Goal: Task Accomplishment & Management: Complete application form

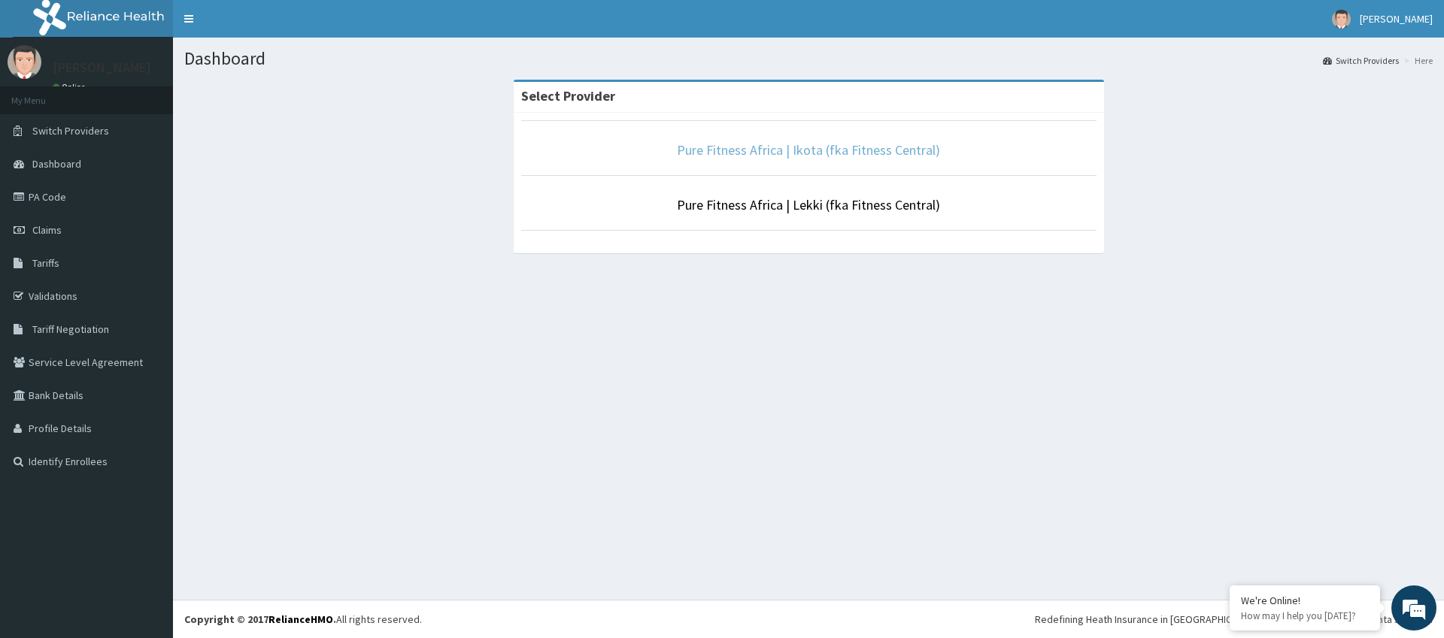
click at [719, 151] on link "Pure Fitness Africa | Ikota (fka Fitness Central)" at bounding box center [808, 149] width 263 height 17
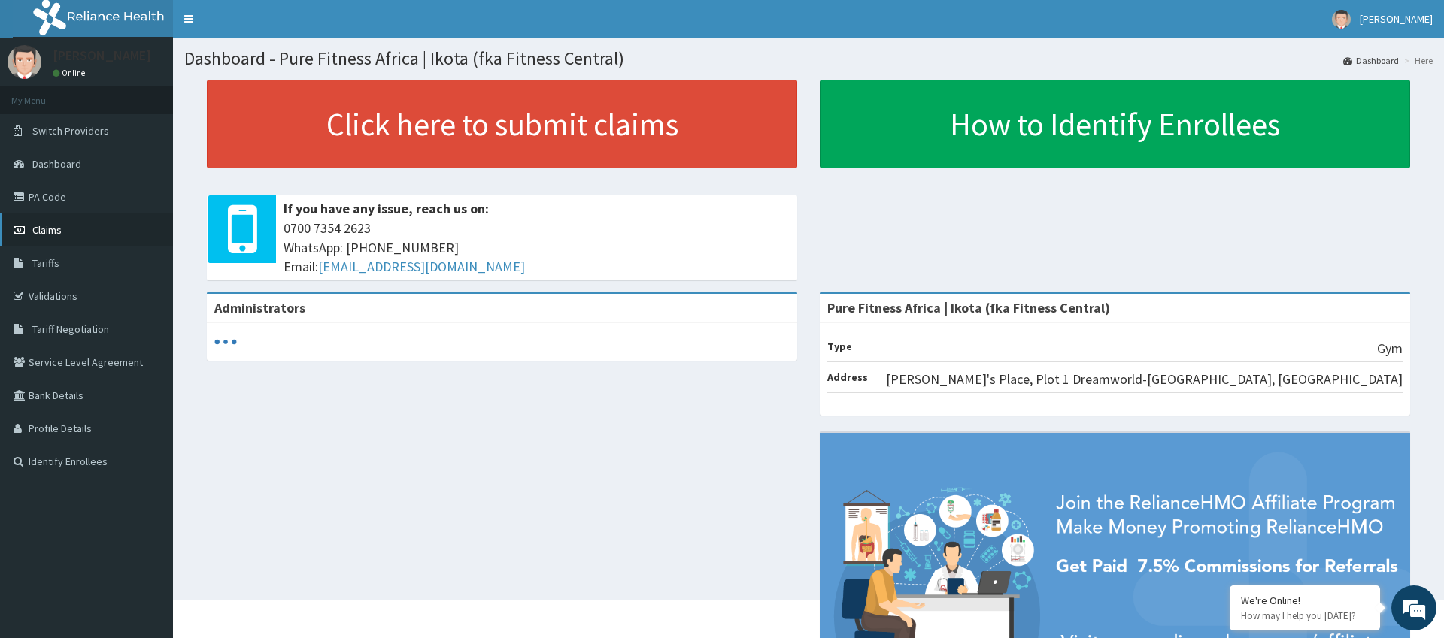
click at [53, 238] on link "Claims" at bounding box center [86, 230] width 173 height 33
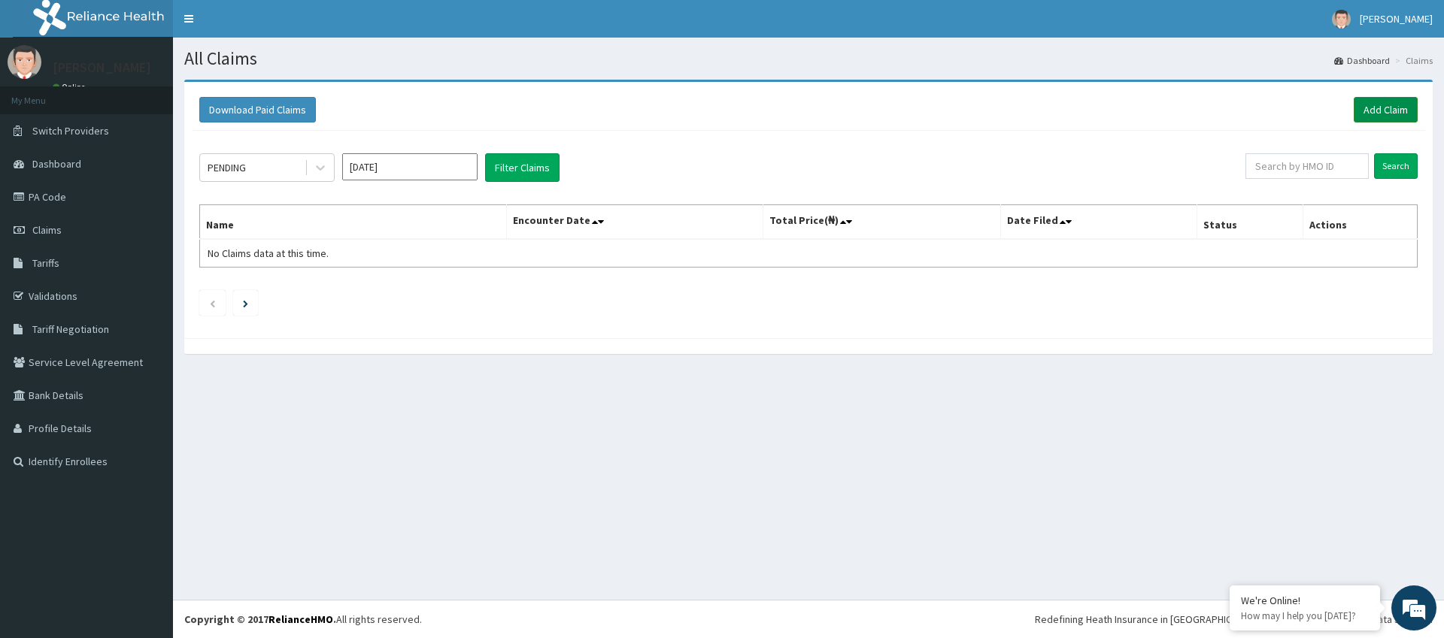
click at [1380, 104] on link "Add Claim" at bounding box center [1385, 110] width 64 height 26
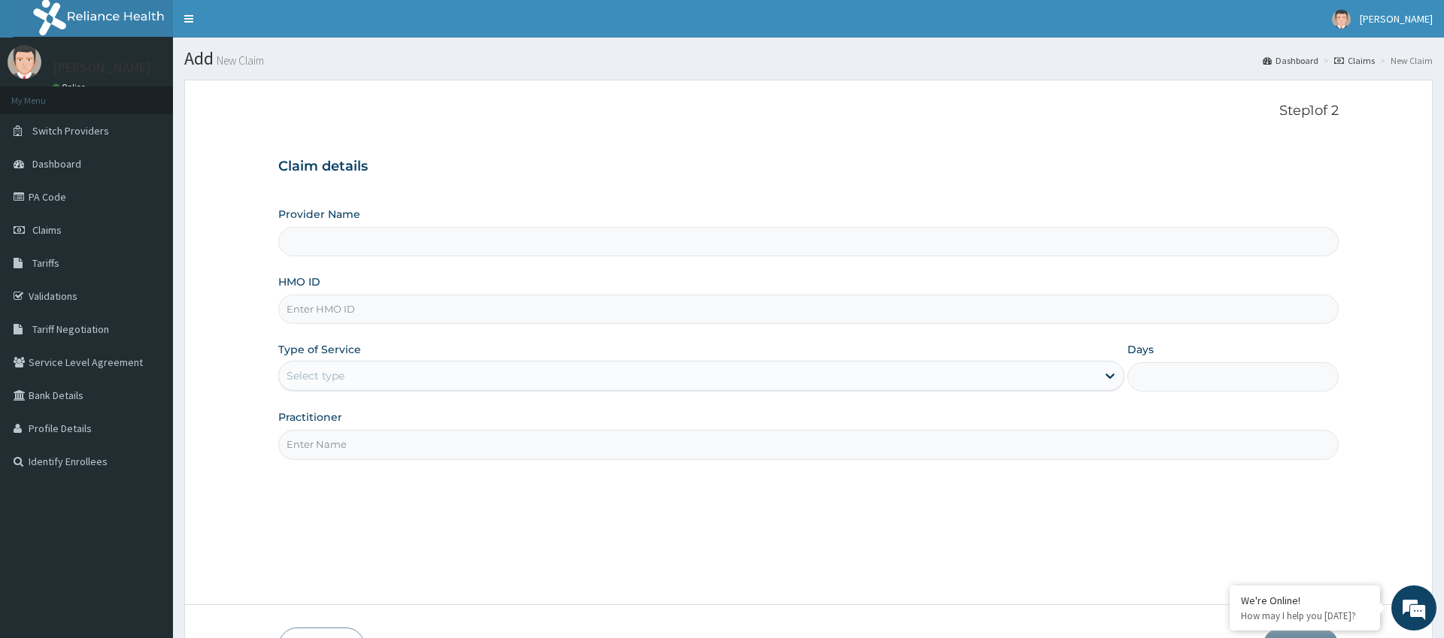
click at [391, 304] on input "HMO ID" at bounding box center [807, 309] width 1059 height 29
type input "Pure Fitness Africa | Ikota (fka Fitness Central)"
type input "1"
type input "ARM/10159/A"
click at [391, 446] on input "Practitioner" at bounding box center [807, 444] width 1059 height 29
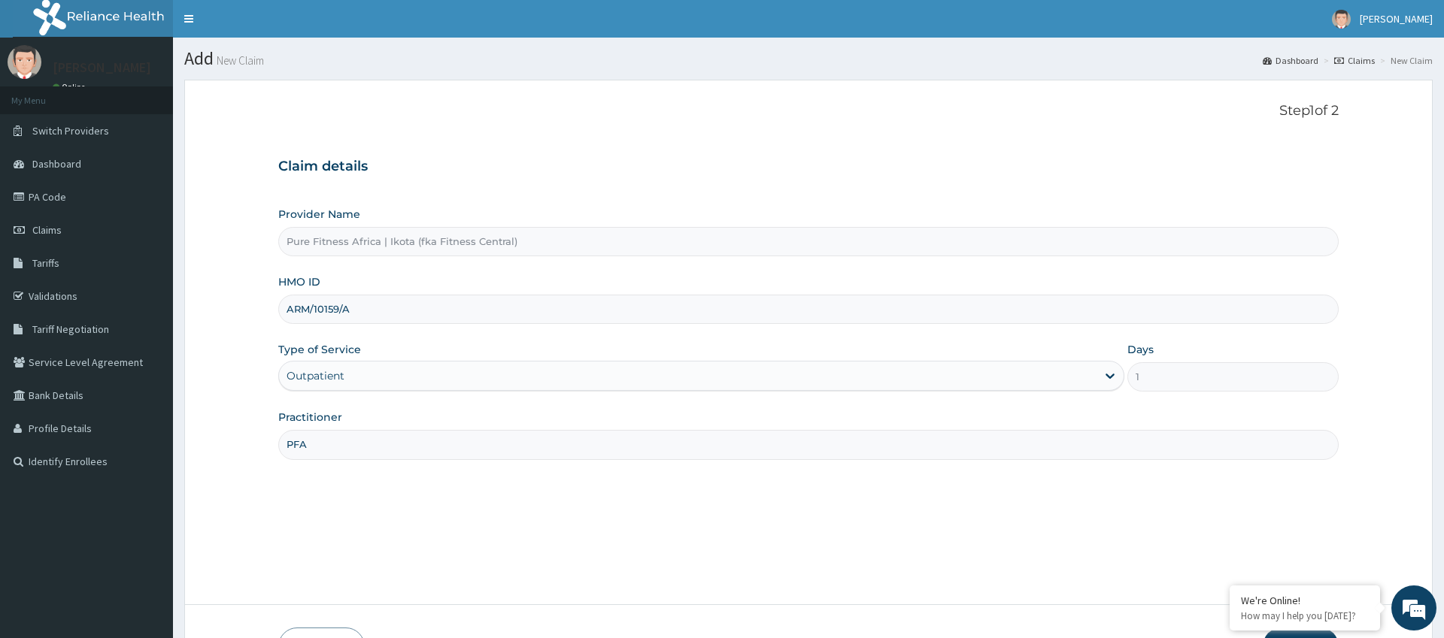
scroll to position [101, 0]
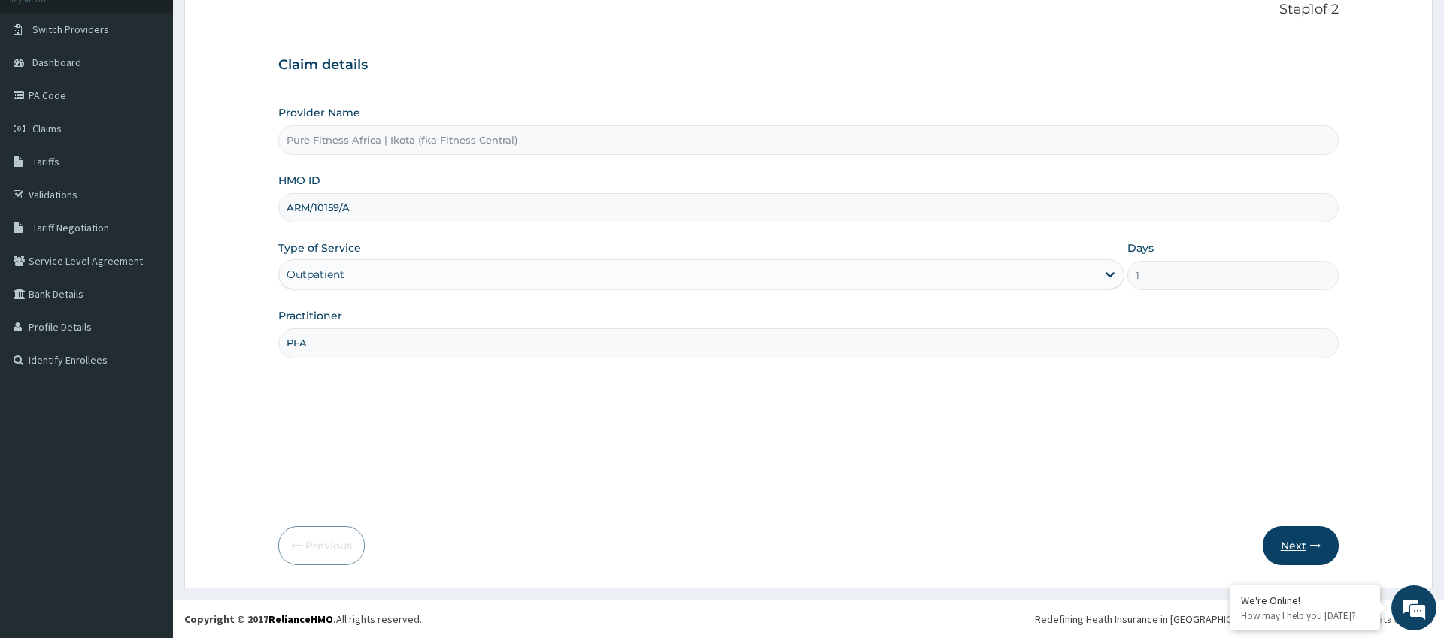
type input "PFA"
click at [1298, 545] on button "Next" at bounding box center [1300, 545] width 76 height 39
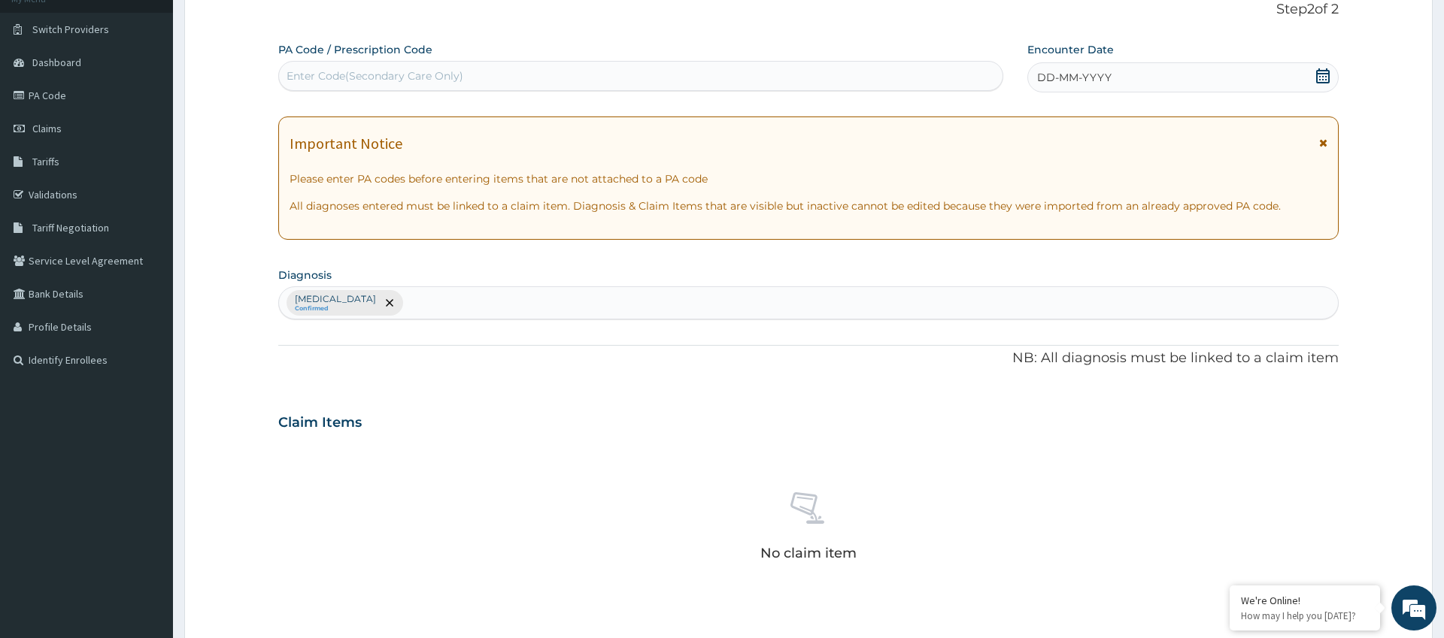
click at [604, 78] on div "Enter Code(Secondary Care Only)" at bounding box center [640, 76] width 723 height 24
type input "PA/FD9ABA"
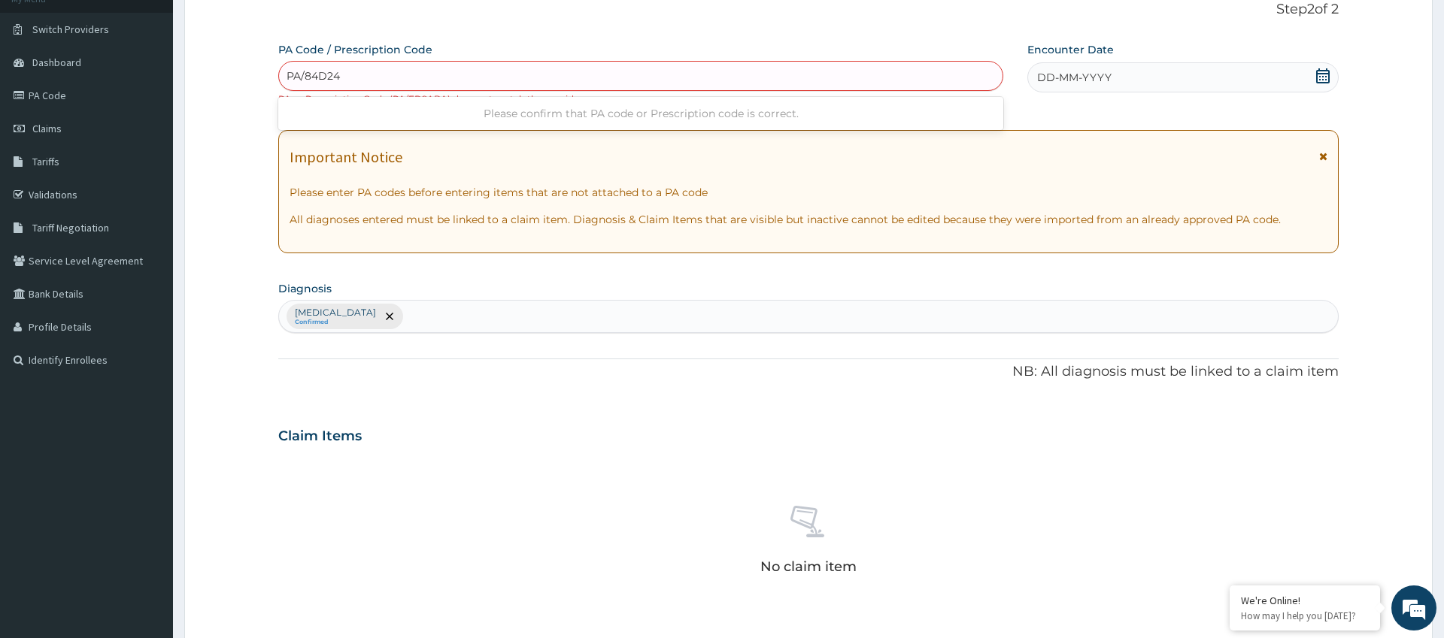
type input "PA/84D241"
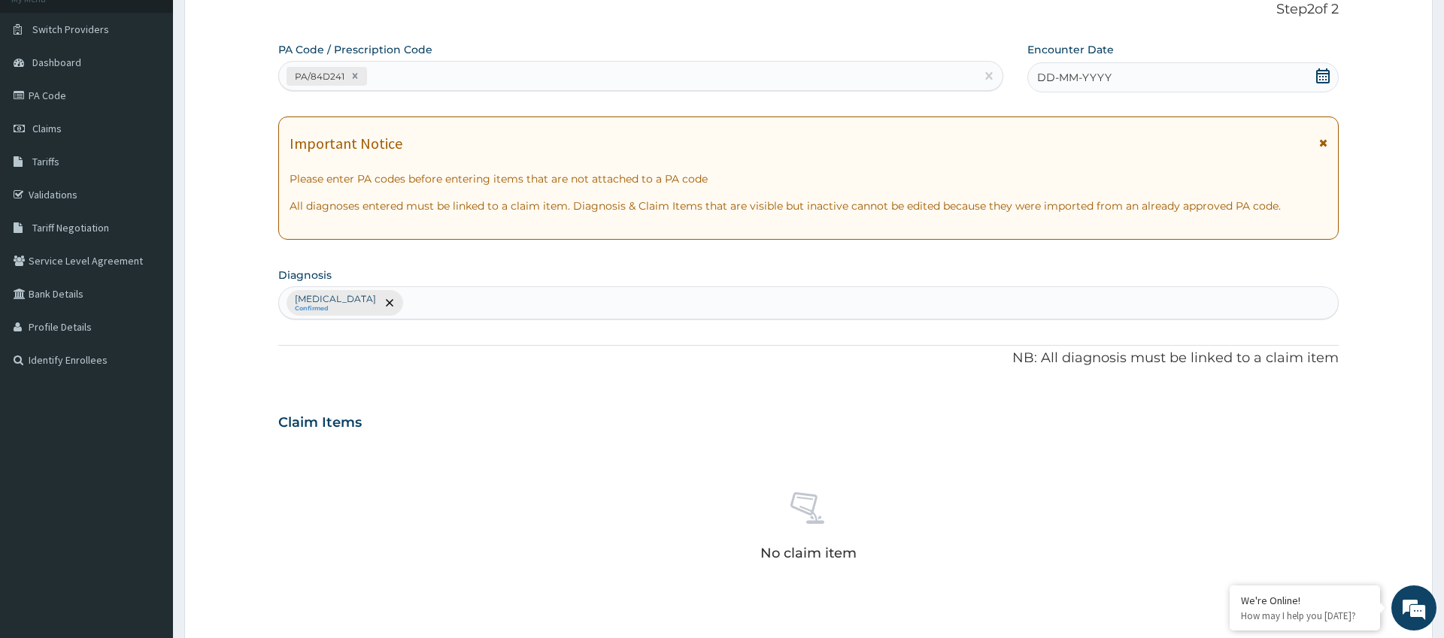
click at [1048, 80] on span "DD-MM-YYYY" at bounding box center [1074, 77] width 74 height 15
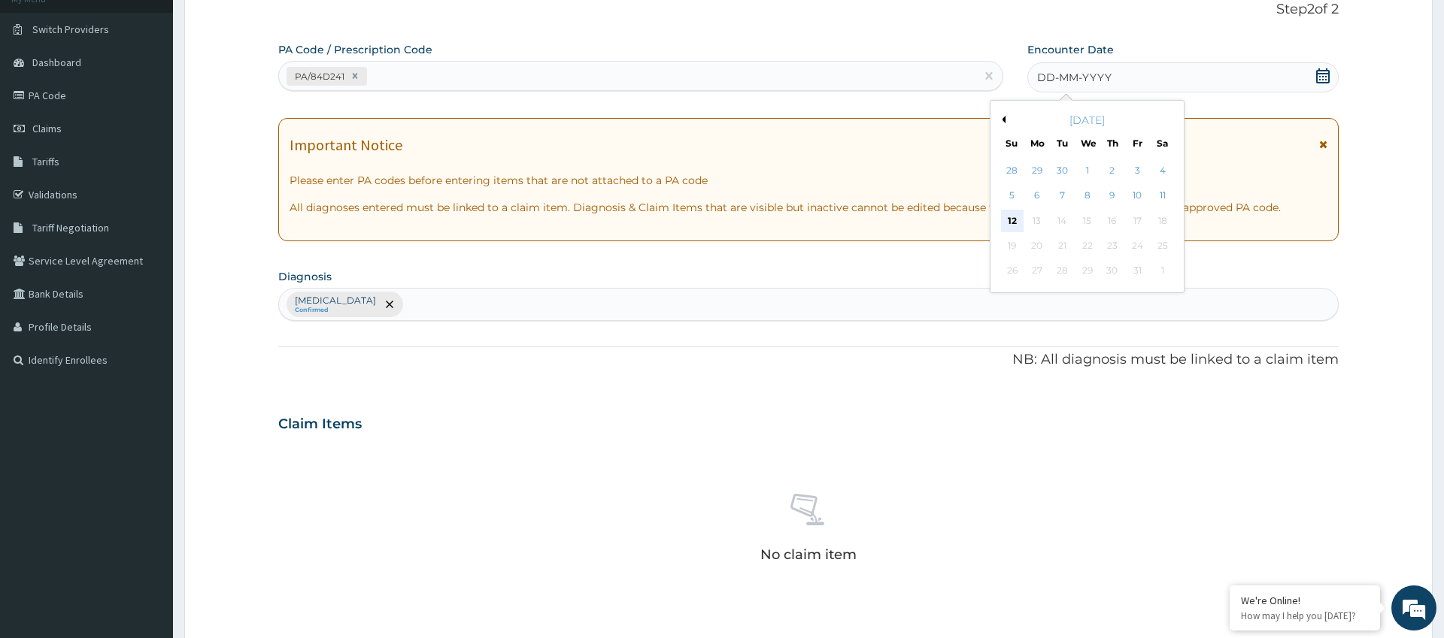
click at [1014, 217] on div "12" at bounding box center [1012, 221] width 23 height 23
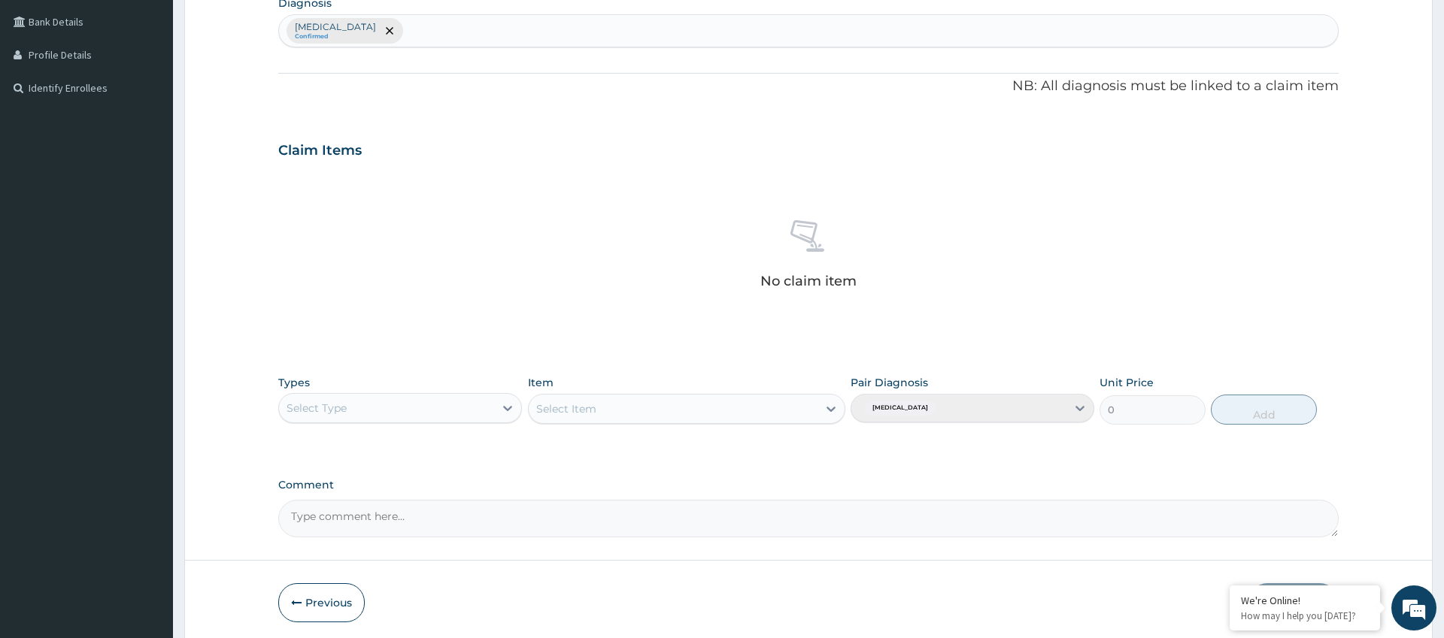
scroll to position [431, 0]
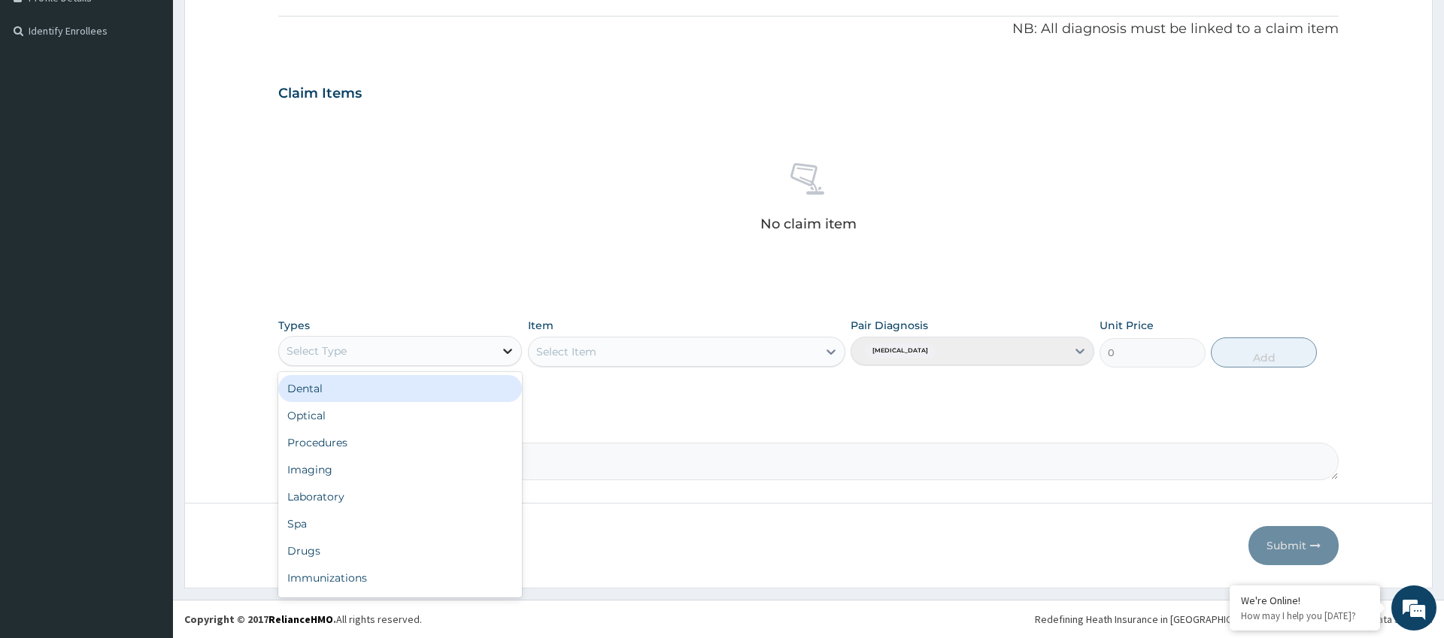
click at [508, 348] on icon at bounding box center [507, 351] width 15 height 15
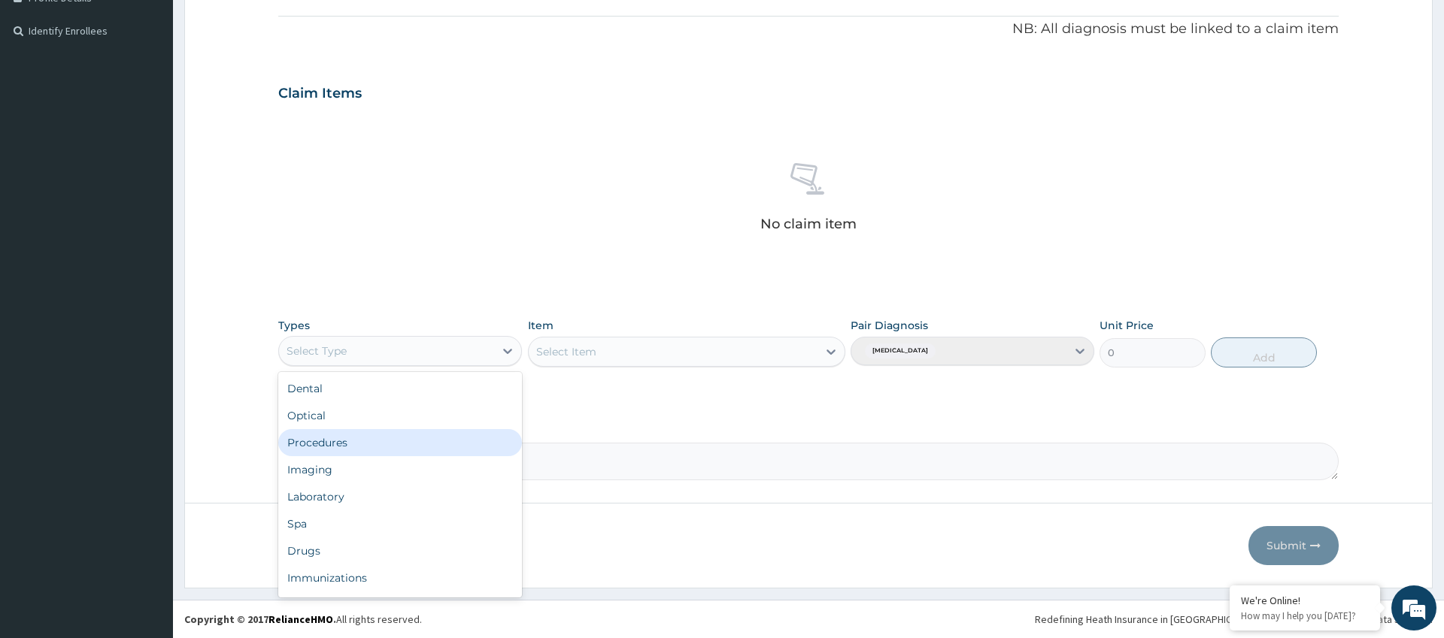
scroll to position [51, 0]
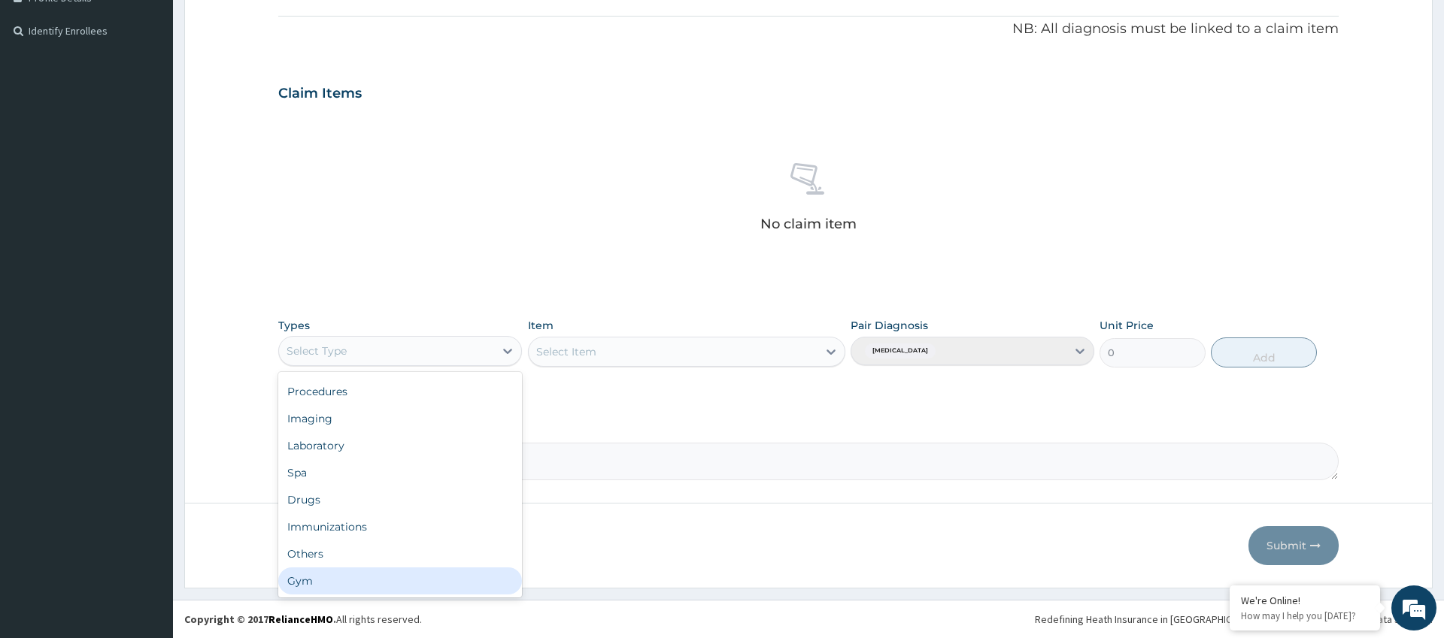
click at [359, 576] on div "Gym" at bounding box center [400, 581] width 244 height 27
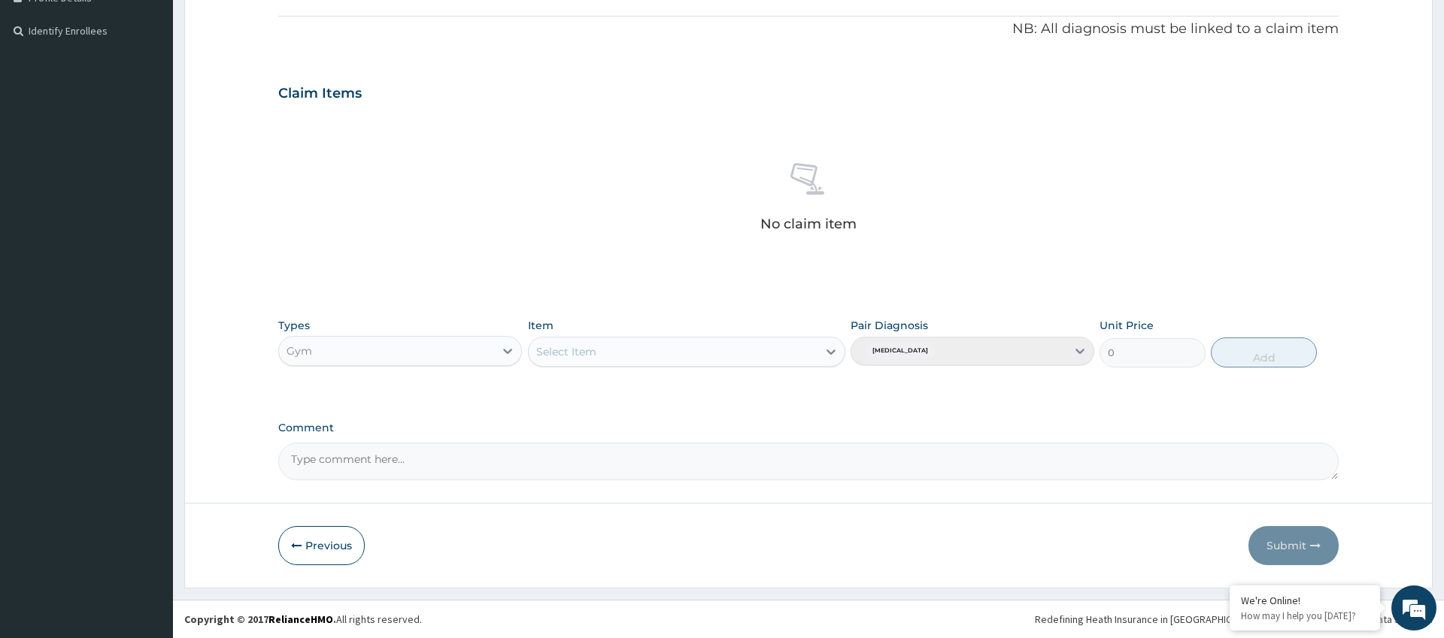
click at [788, 350] on div "Select Item" at bounding box center [673, 352] width 289 height 24
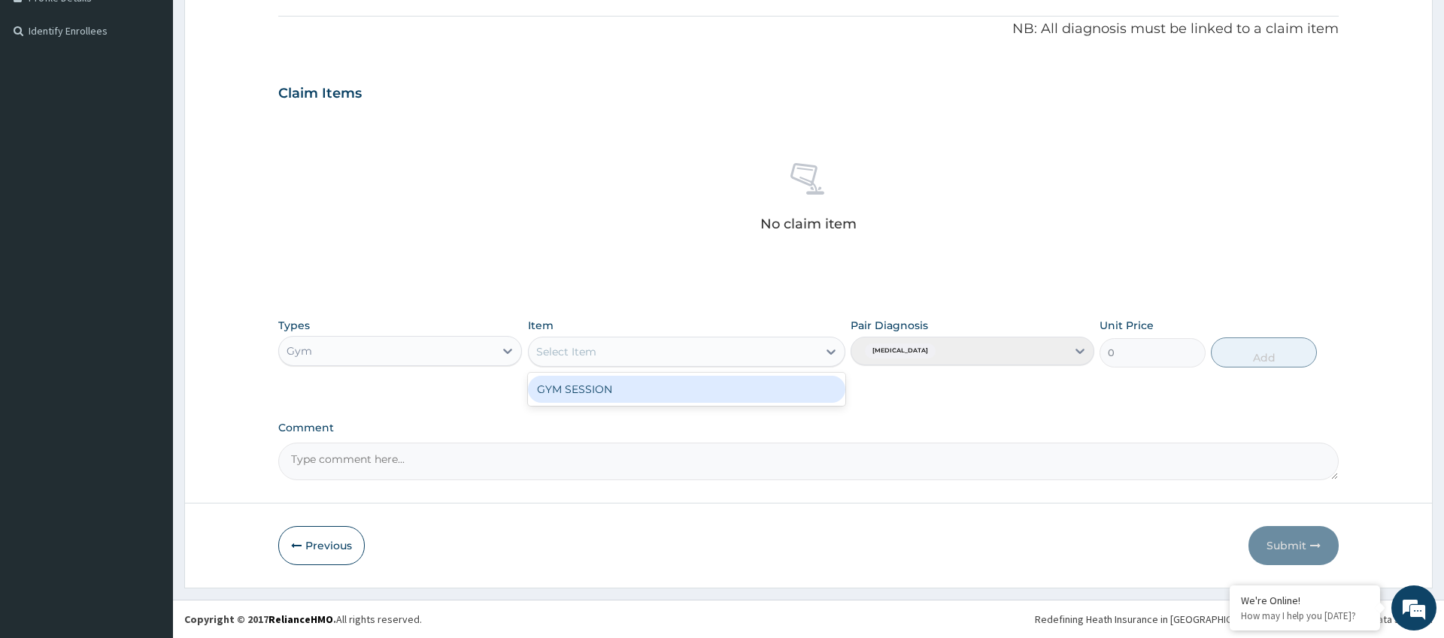
click at [710, 398] on div "GYM SESSION" at bounding box center [687, 389] width 318 height 27
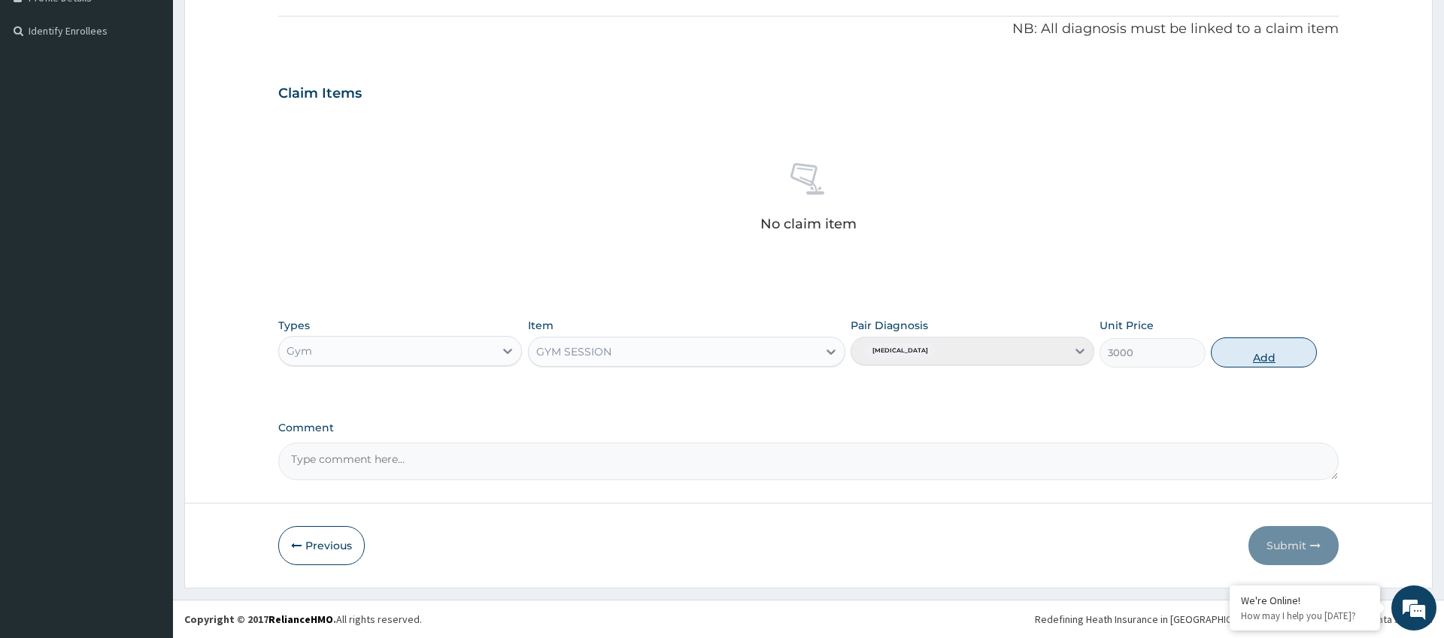
click at [1271, 355] on button "Add" at bounding box center [1263, 353] width 106 height 30
type input "0"
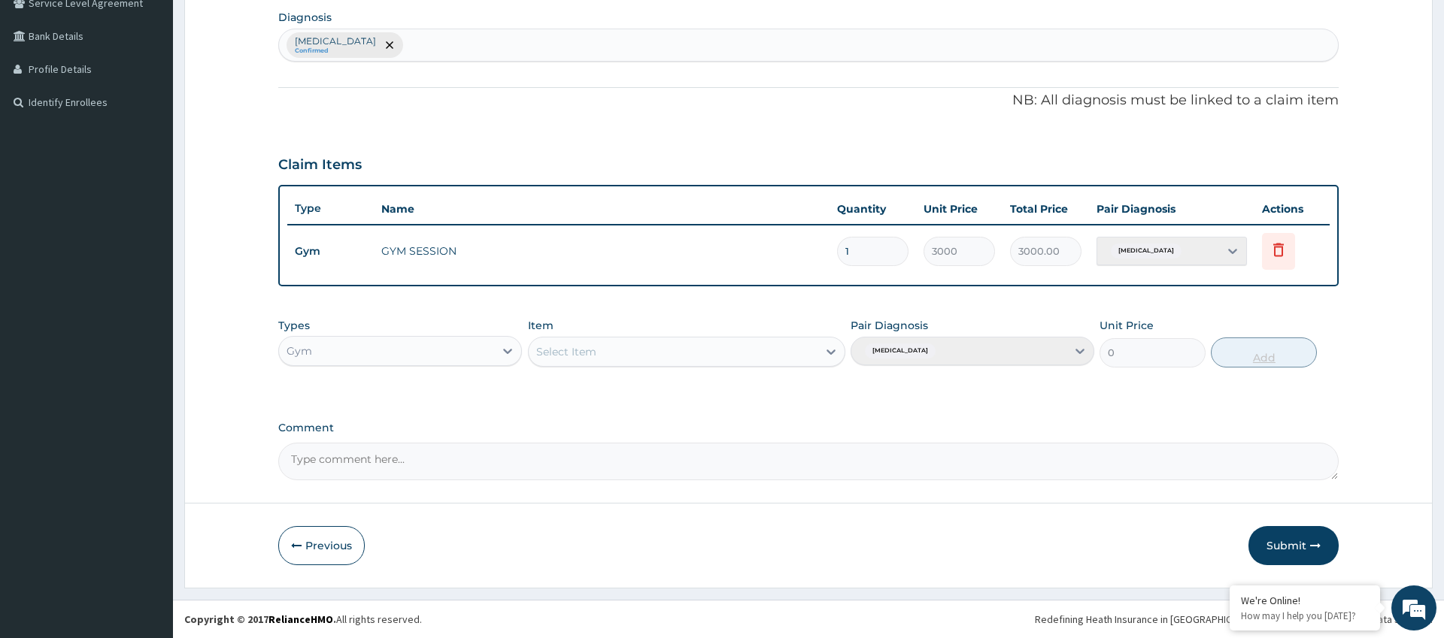
scroll to position [359, 0]
click at [1289, 538] on button "Submit" at bounding box center [1293, 545] width 90 height 39
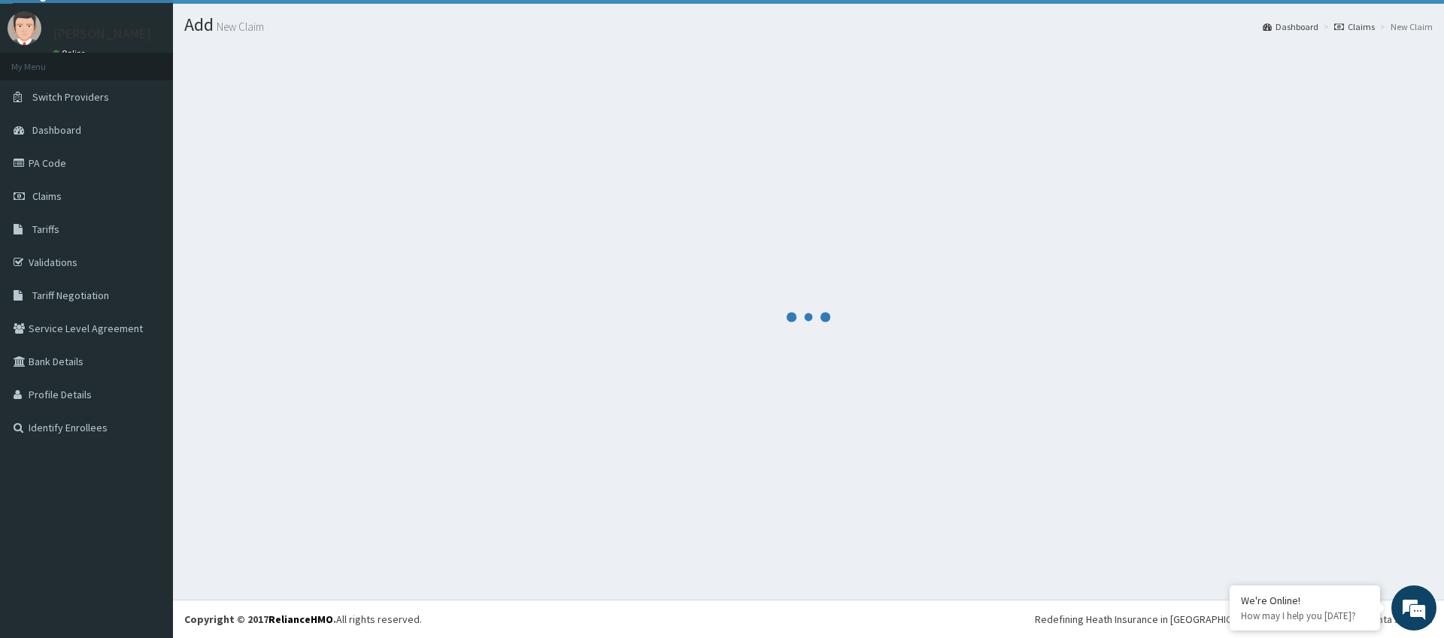
scroll to position [31, 0]
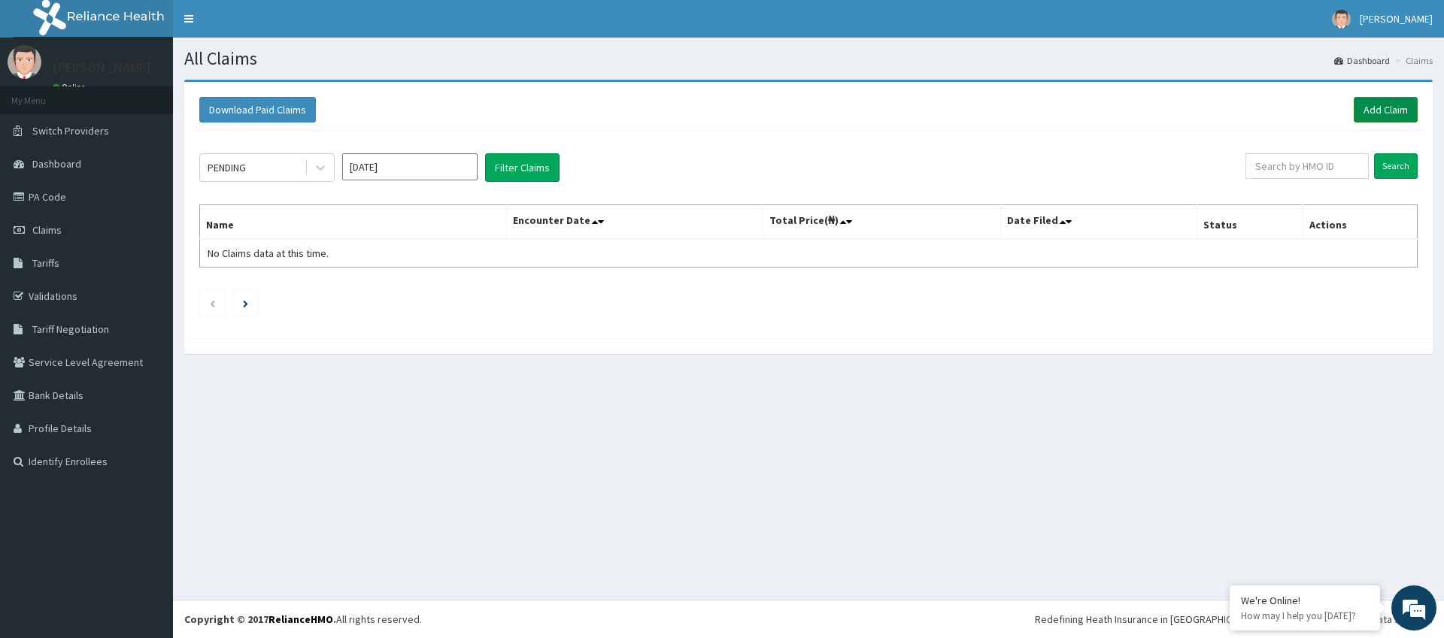
click at [1387, 108] on link "Add Claim" at bounding box center [1385, 110] width 64 height 26
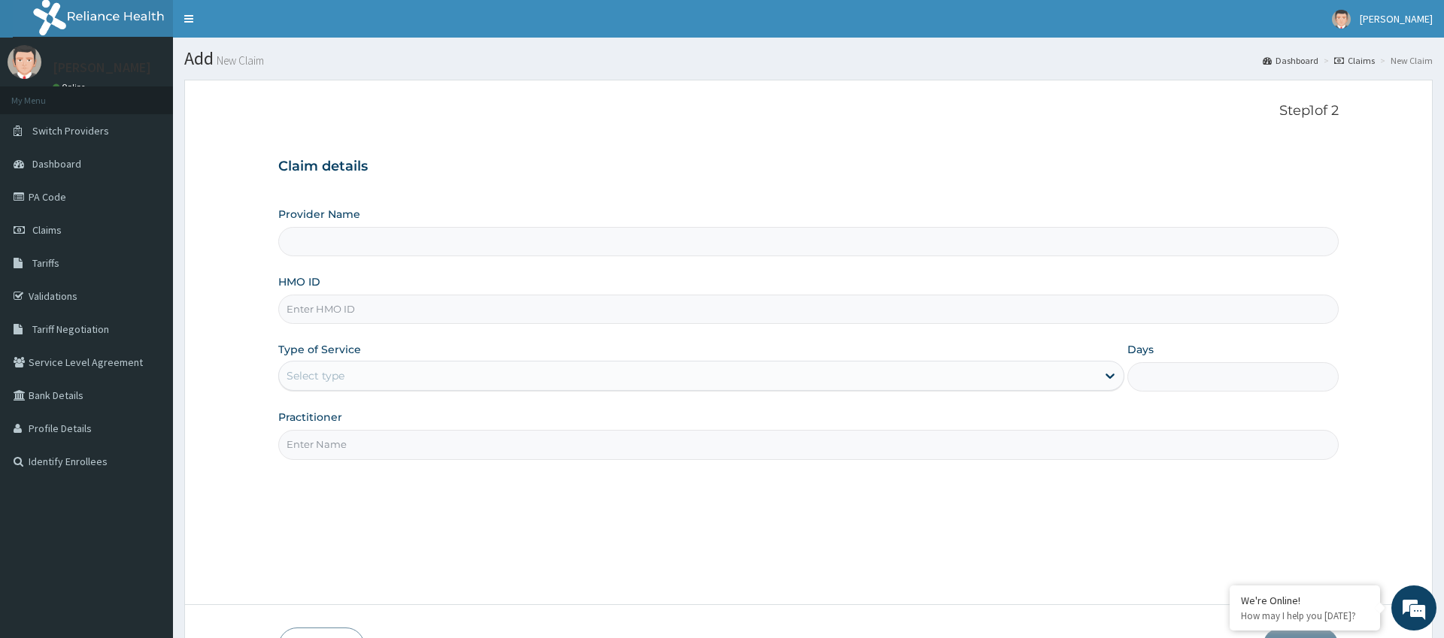
type input "Pure Fitness Africa | Ikota (fka Fitness Central)"
type input "1"
click at [348, 319] on input "HMO ID" at bounding box center [807, 309] width 1059 height 29
type input "PAY/10294/A"
click at [819, 442] on input "Practitioner" at bounding box center [807, 444] width 1059 height 29
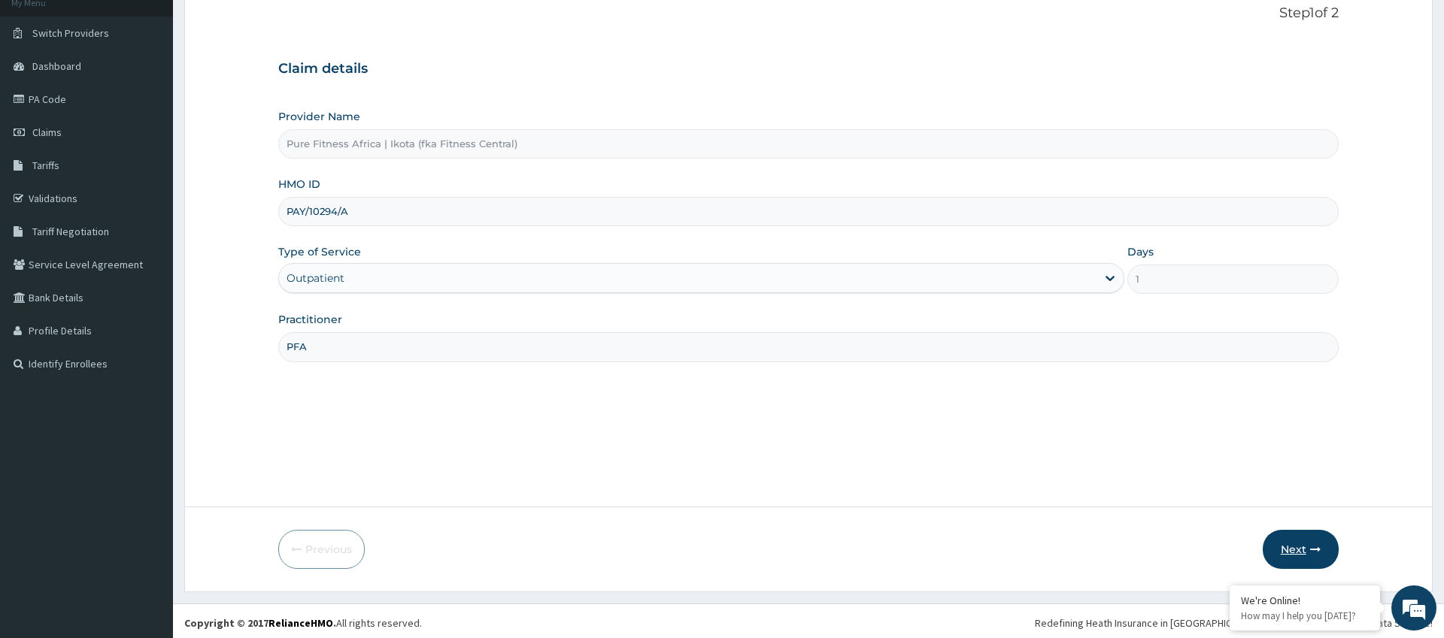
type input "PFA"
click at [1295, 547] on button "Next" at bounding box center [1300, 549] width 76 height 39
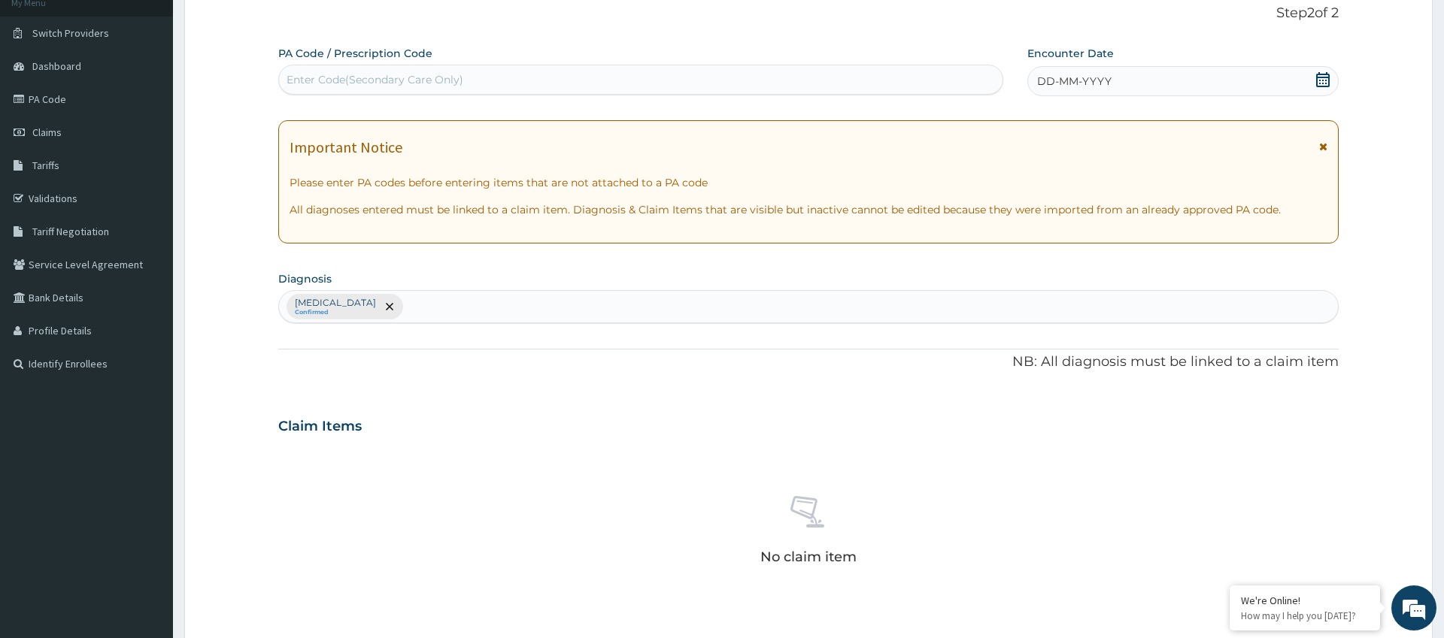
scroll to position [95, 0]
click at [857, 75] on div "Enter Code(Secondary Care Only)" at bounding box center [640, 82] width 723 height 24
type input "PA/85BD2C"
click at [1060, 85] on span "DD-MM-YYYY" at bounding box center [1074, 83] width 74 height 15
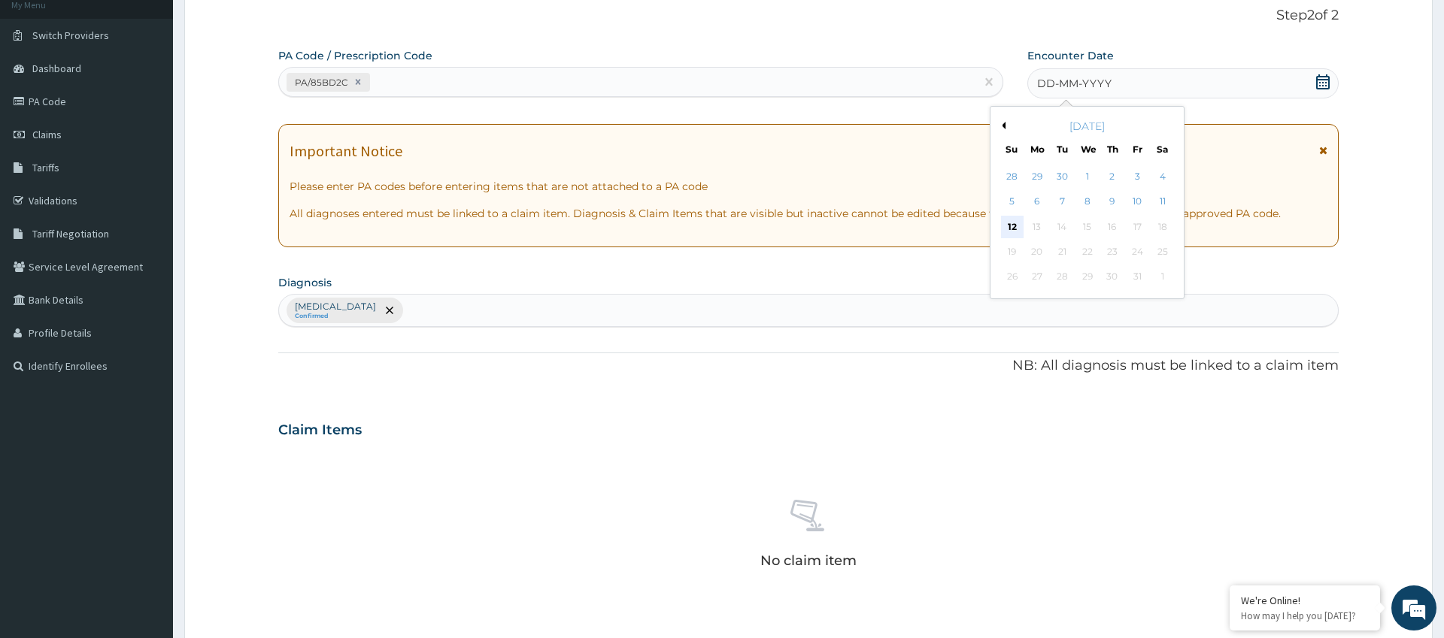
click at [1004, 225] on div "12" at bounding box center [1012, 227] width 23 height 23
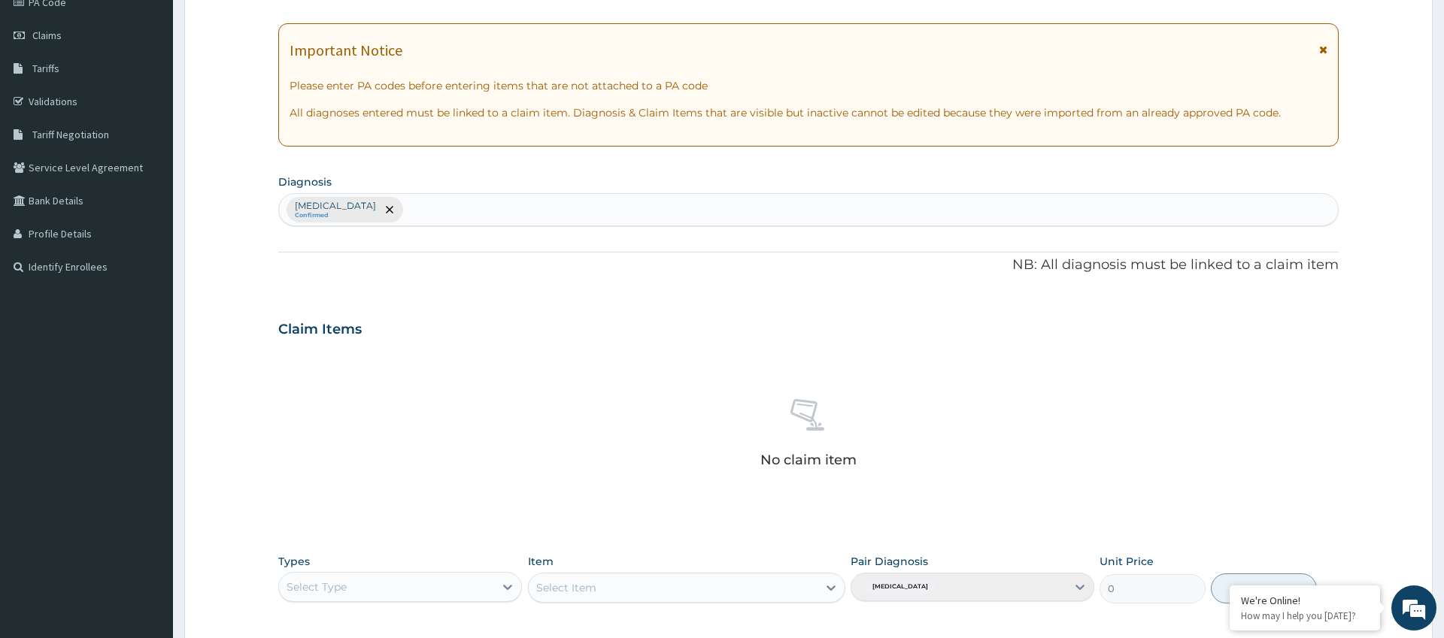
scroll to position [431, 0]
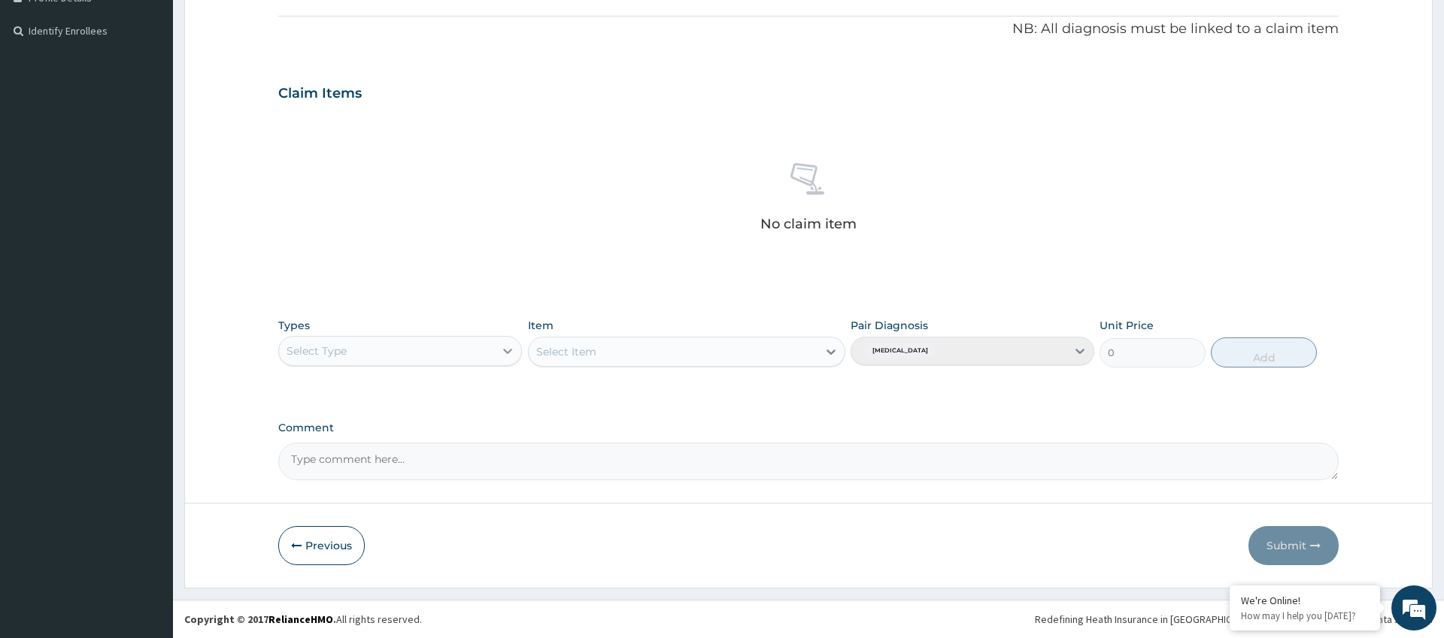
click at [504, 353] on icon at bounding box center [507, 351] width 15 height 15
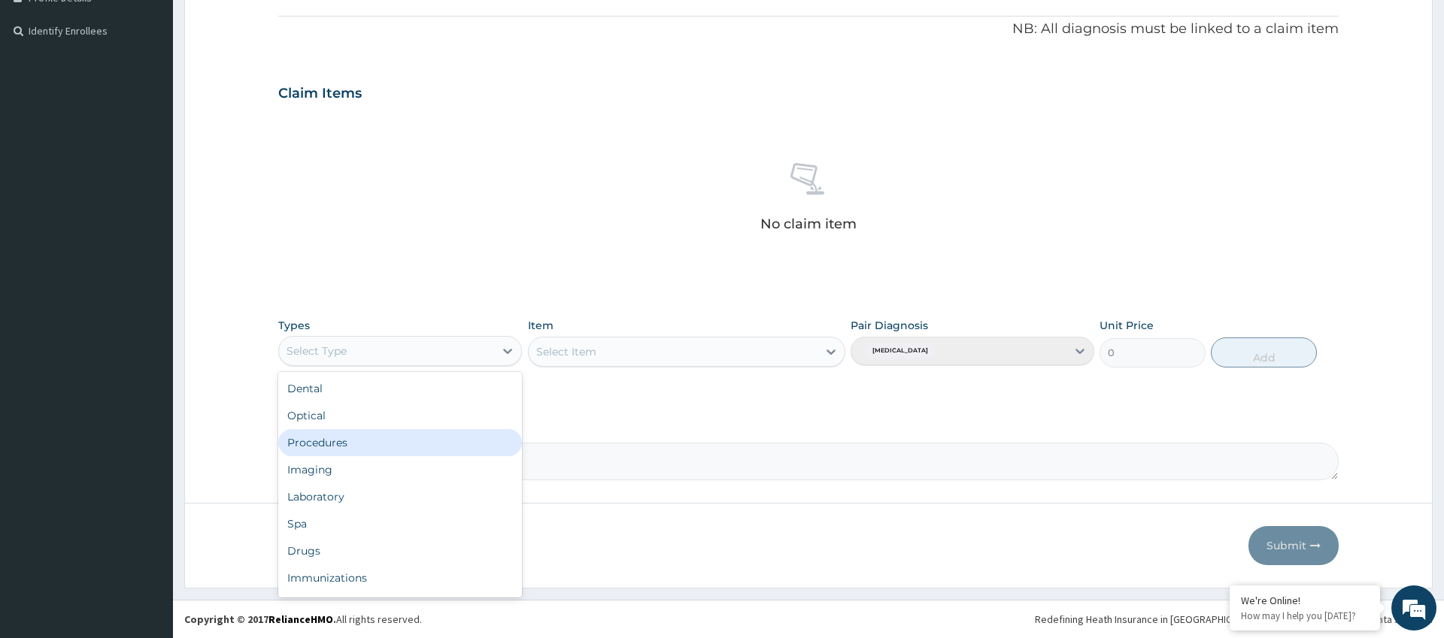
scroll to position [51, 0]
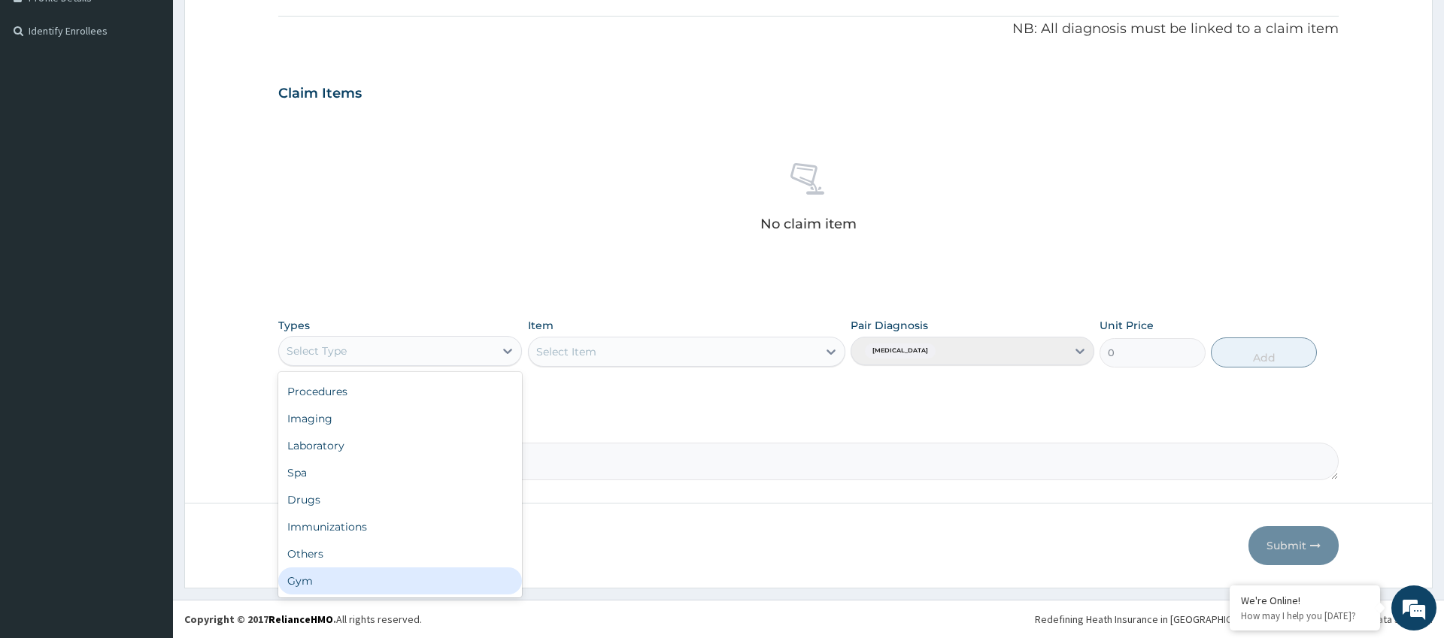
click at [402, 589] on div "Gym" at bounding box center [400, 581] width 244 height 27
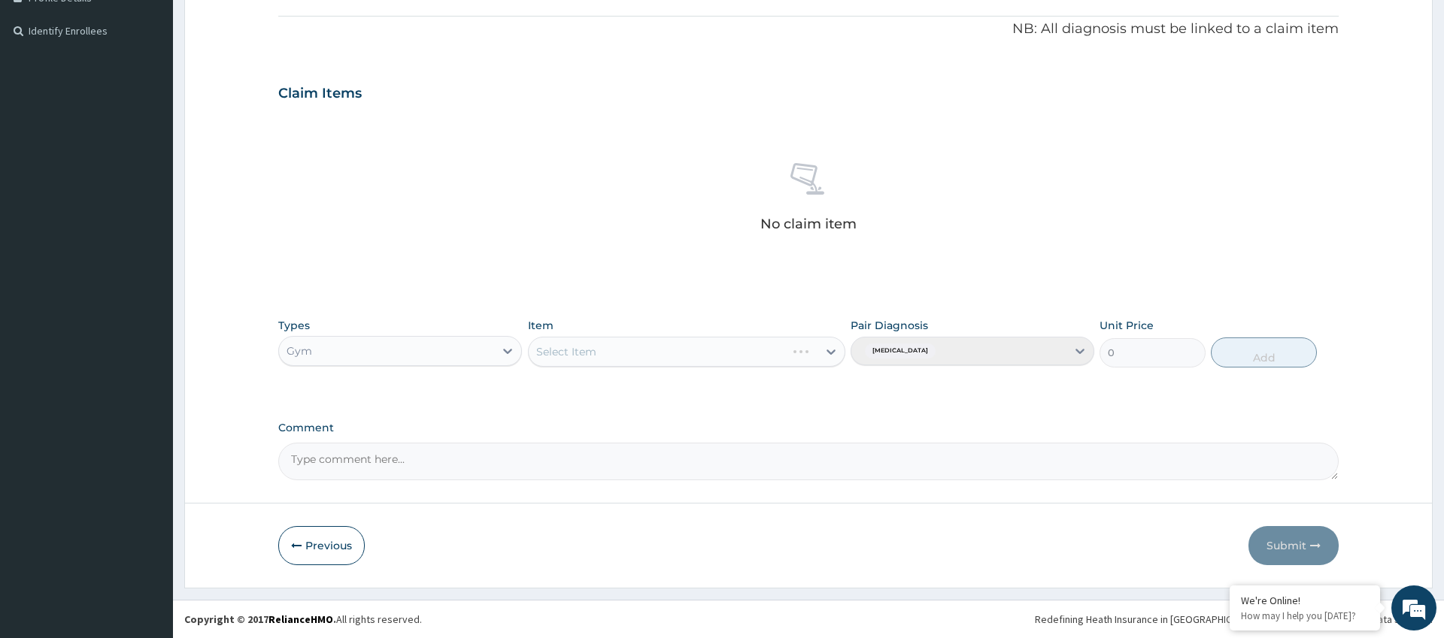
click at [824, 353] on div "Select Item" at bounding box center [687, 352] width 318 height 30
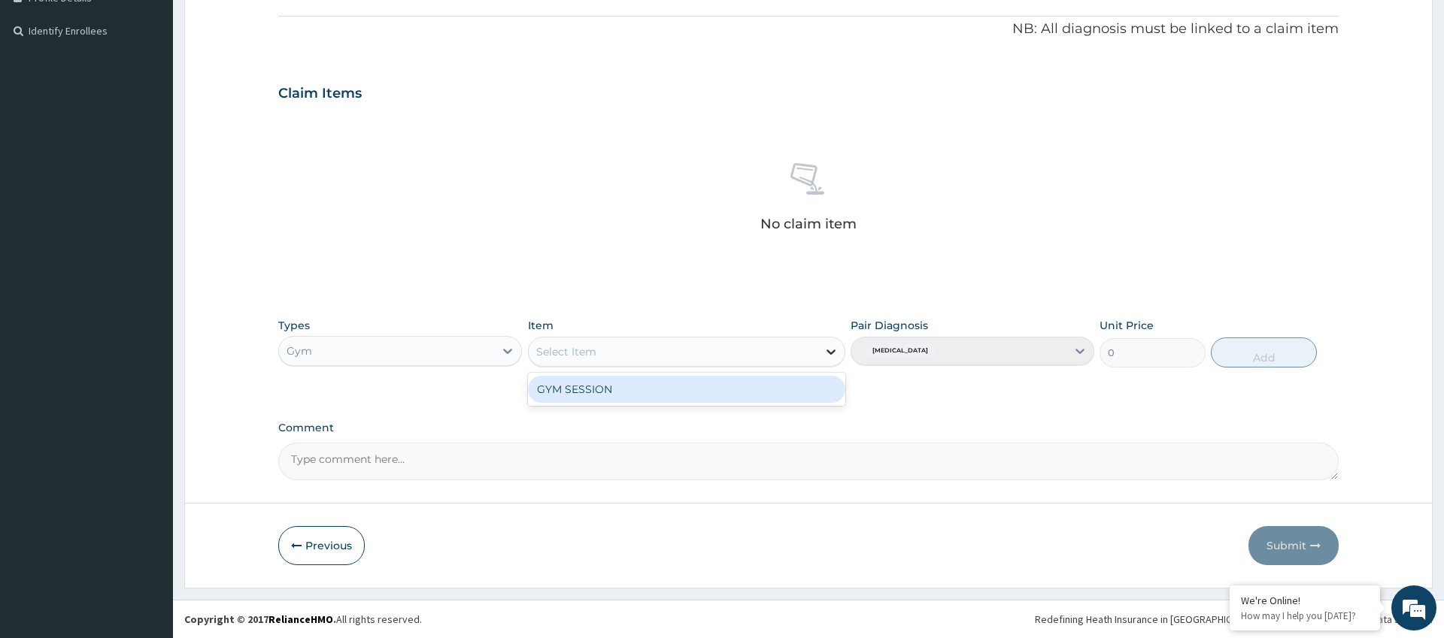
click at [832, 350] on icon at bounding box center [830, 351] width 15 height 15
click at [790, 388] on div "GYM SESSION" at bounding box center [687, 389] width 318 height 27
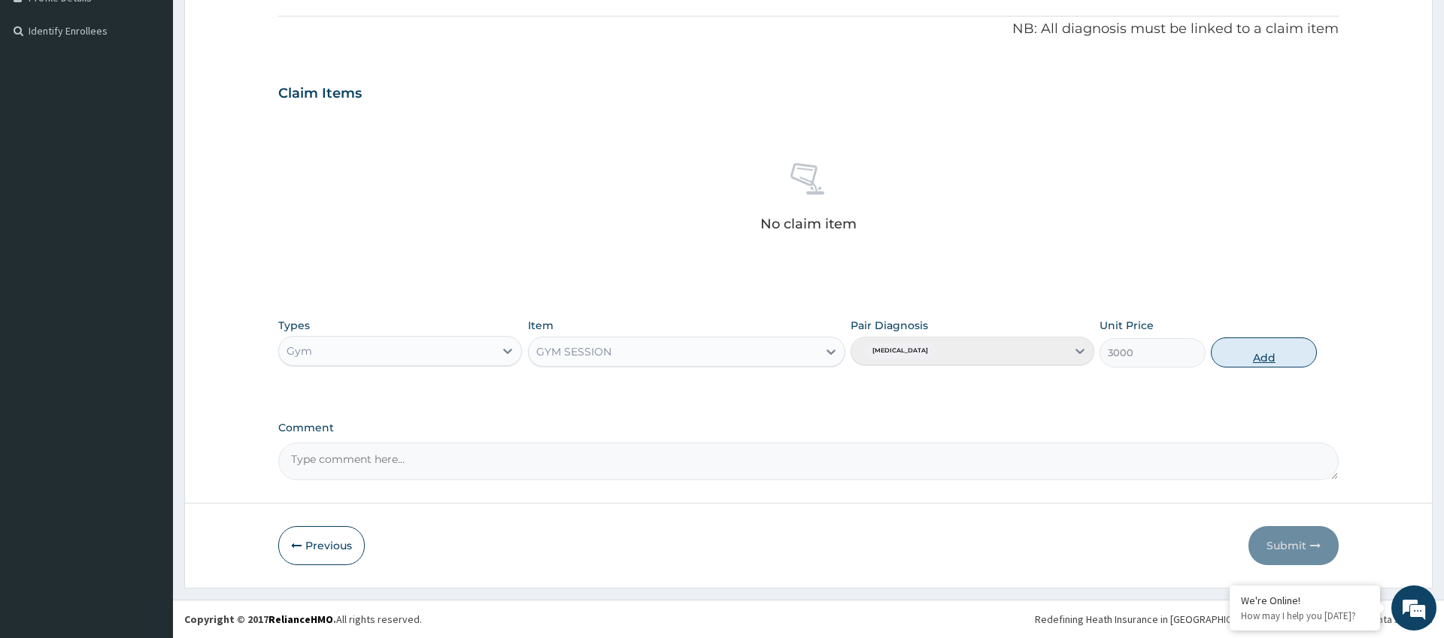
click at [1250, 351] on button "Add" at bounding box center [1263, 353] width 106 height 30
type input "0"
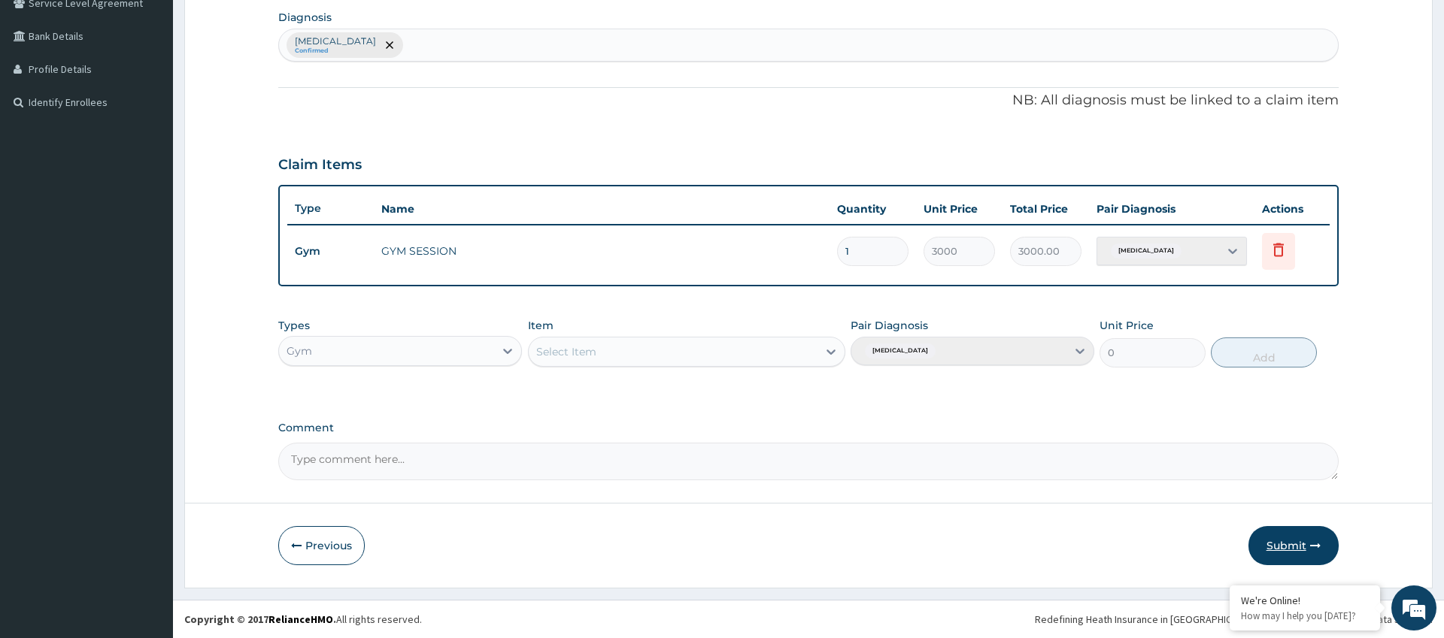
click at [1293, 542] on button "Submit" at bounding box center [1293, 545] width 90 height 39
